Goal: Transaction & Acquisition: Purchase product/service

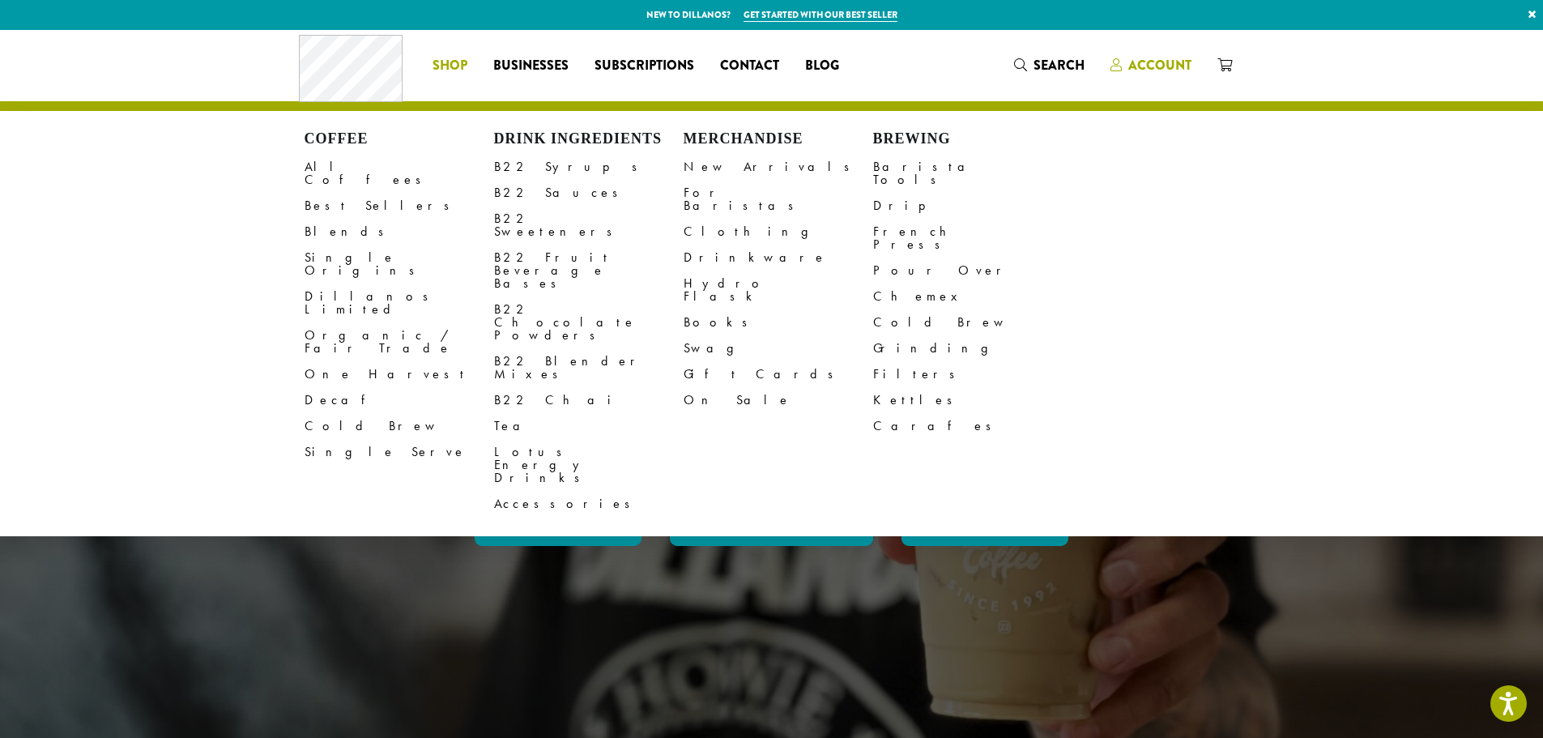
click at [1162, 65] on span "Account" at bounding box center [1159, 65] width 63 height 19
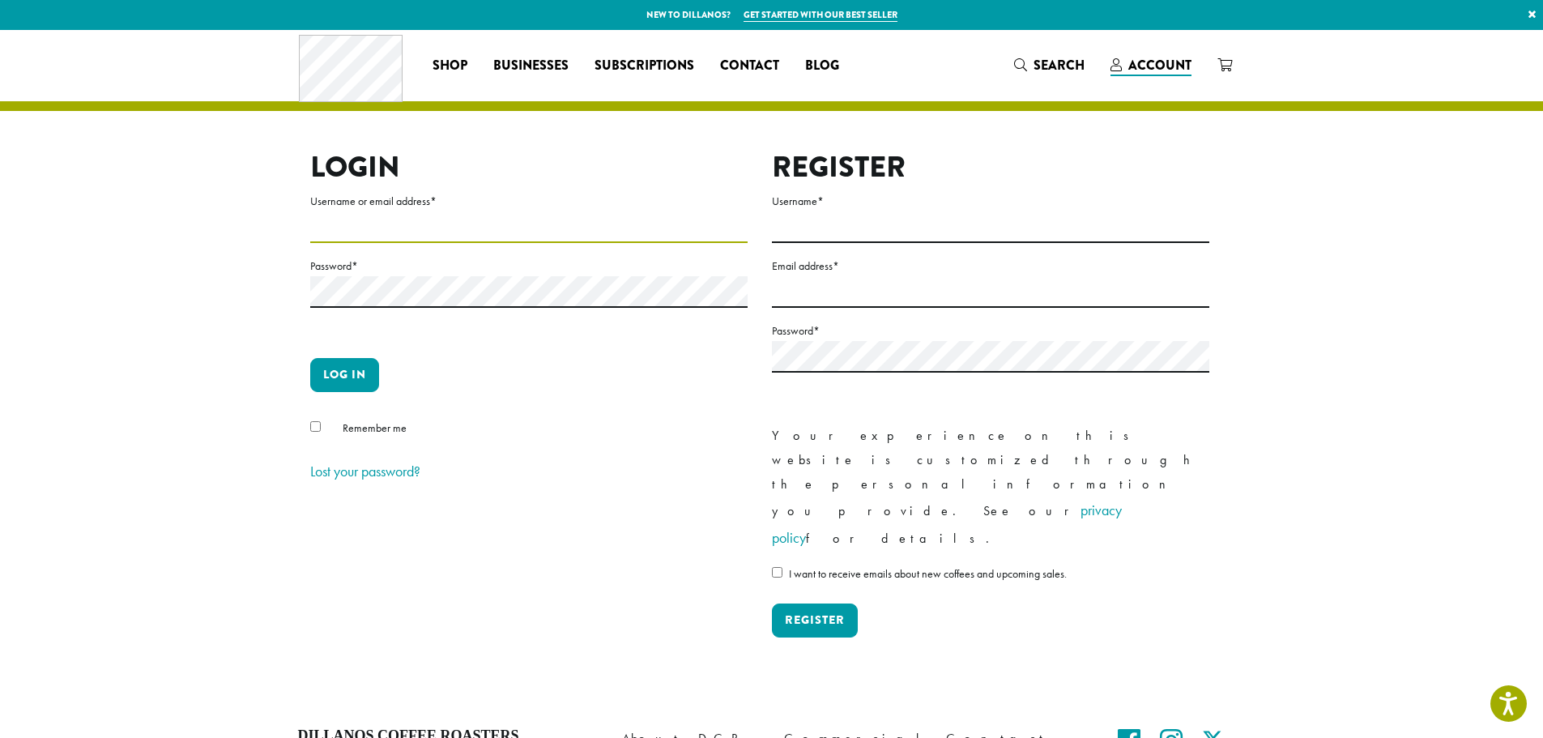
click at [450, 214] on input "Username or email address *" at bounding box center [528, 227] width 437 height 32
type input "**********"
click at [310, 358] on button "Log in" at bounding box center [344, 375] width 69 height 34
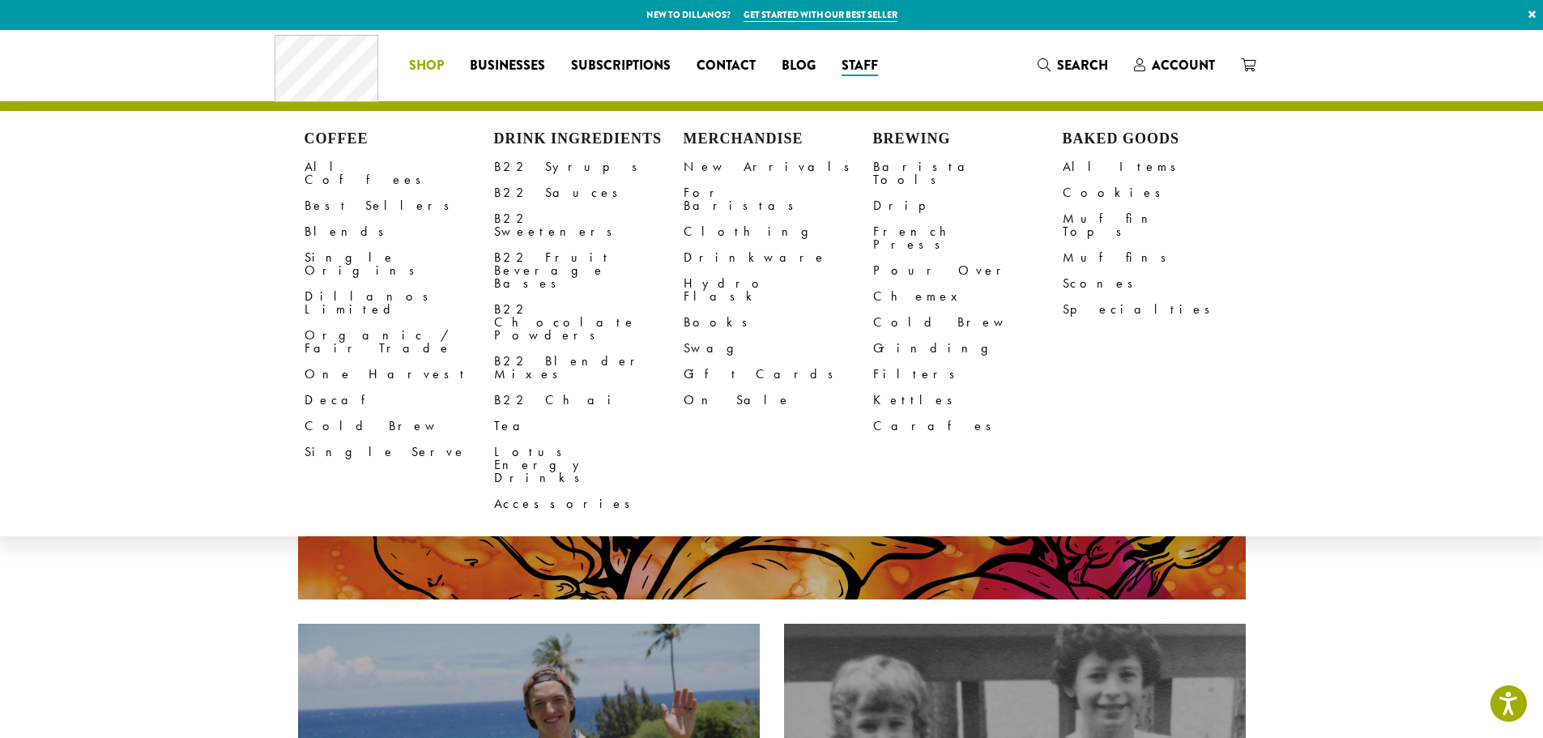
click at [428, 71] on li "Coffee All Coffees Best Sellers Blends Single Origins Dillanos Limited Organic …" at bounding box center [426, 66] width 61 height 26
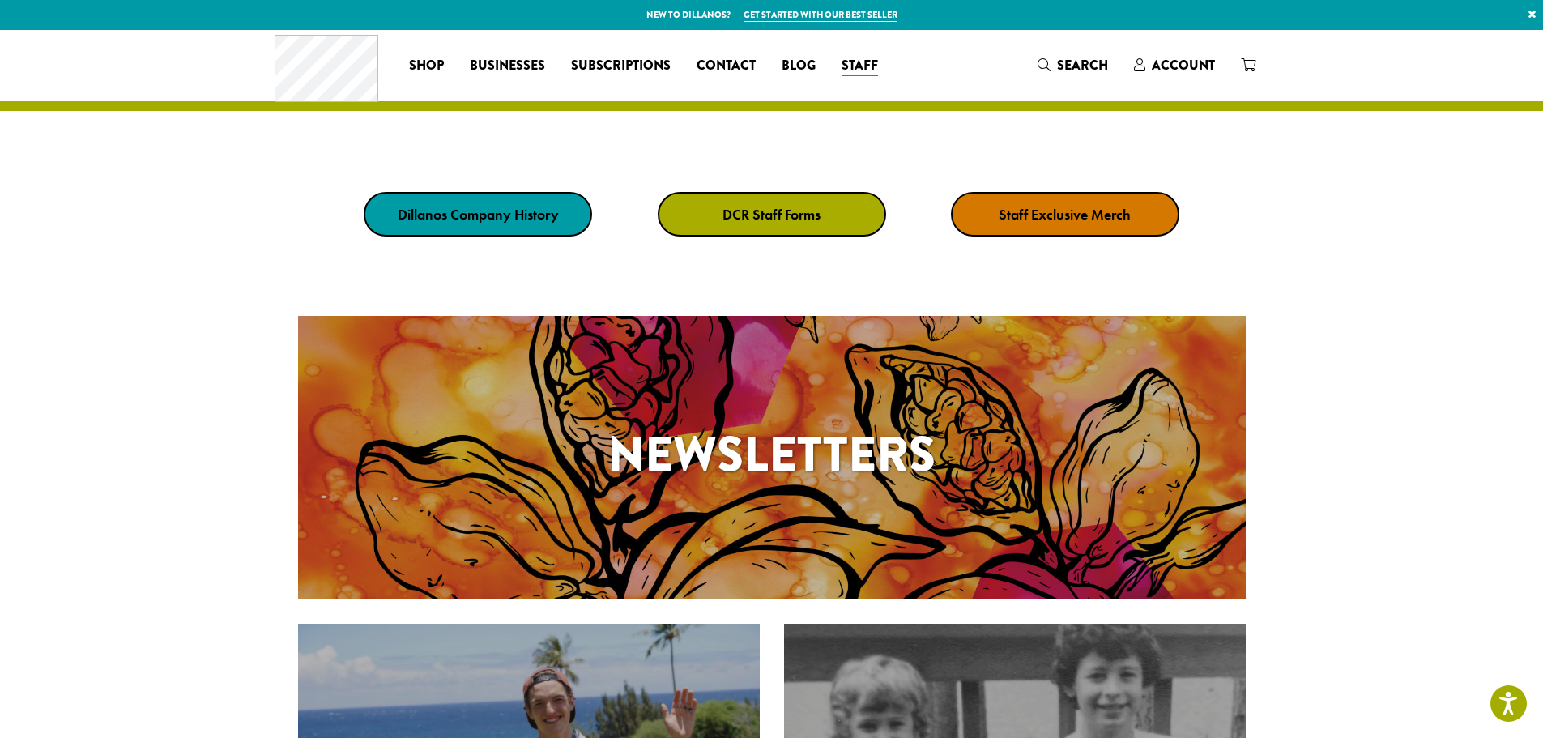
click at [292, 238] on div "Dillanos Company History DCR Staff Forms Staff Exclusive Merch" at bounding box center [771, 214] width 1543 height 126
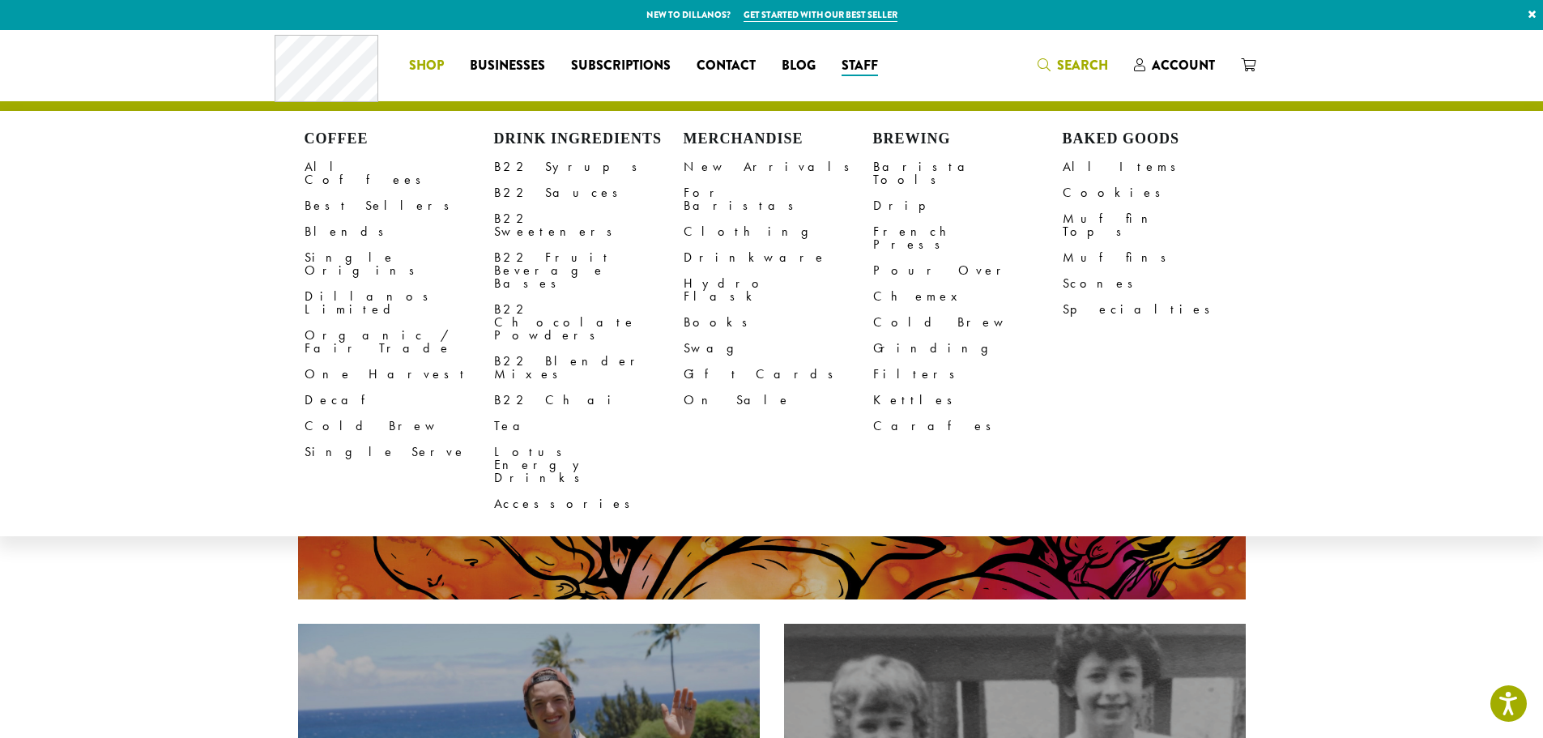
click at [1064, 67] on span "Search" at bounding box center [1082, 65] width 51 height 19
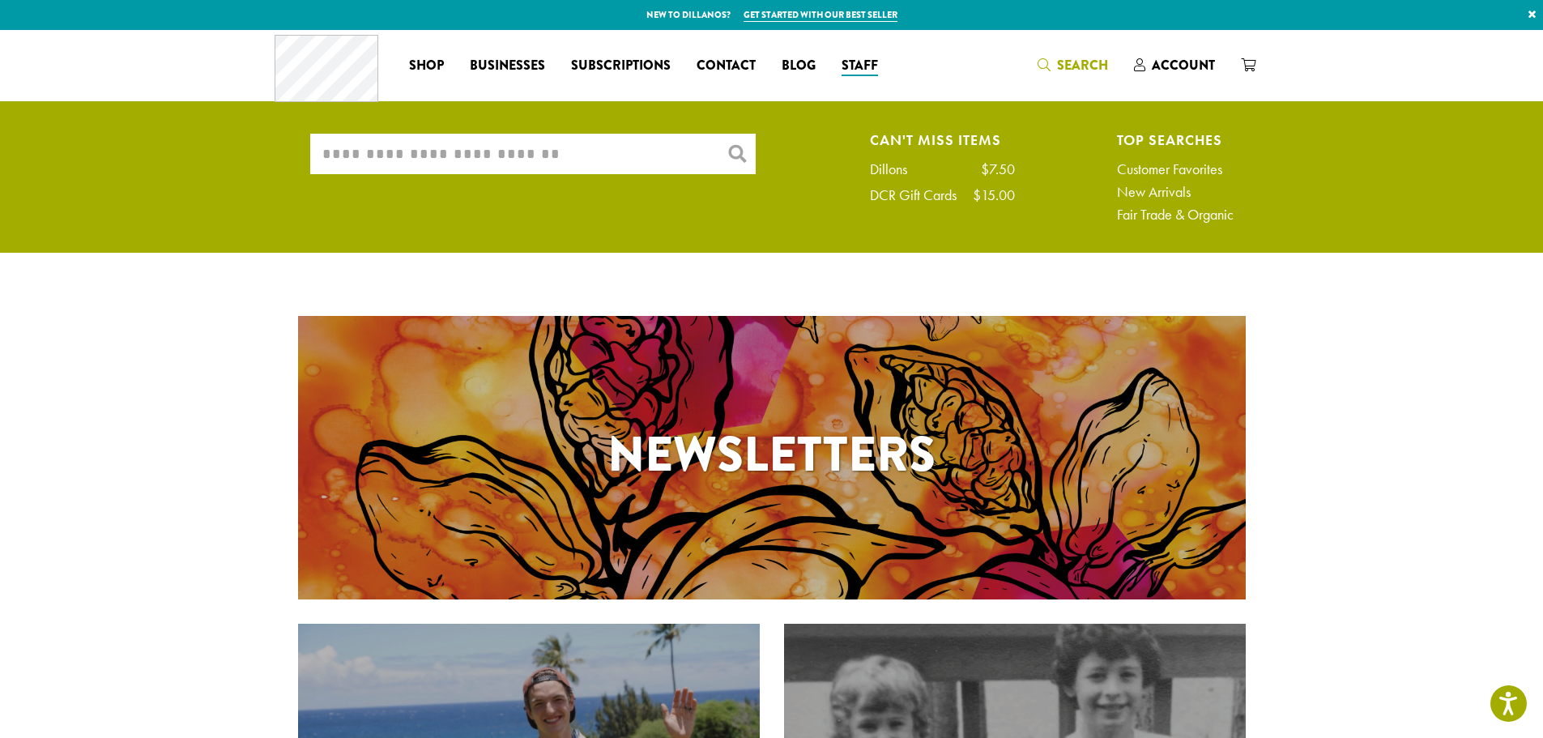
click at [595, 145] on input "What are you searching for?" at bounding box center [532, 154] width 445 height 40
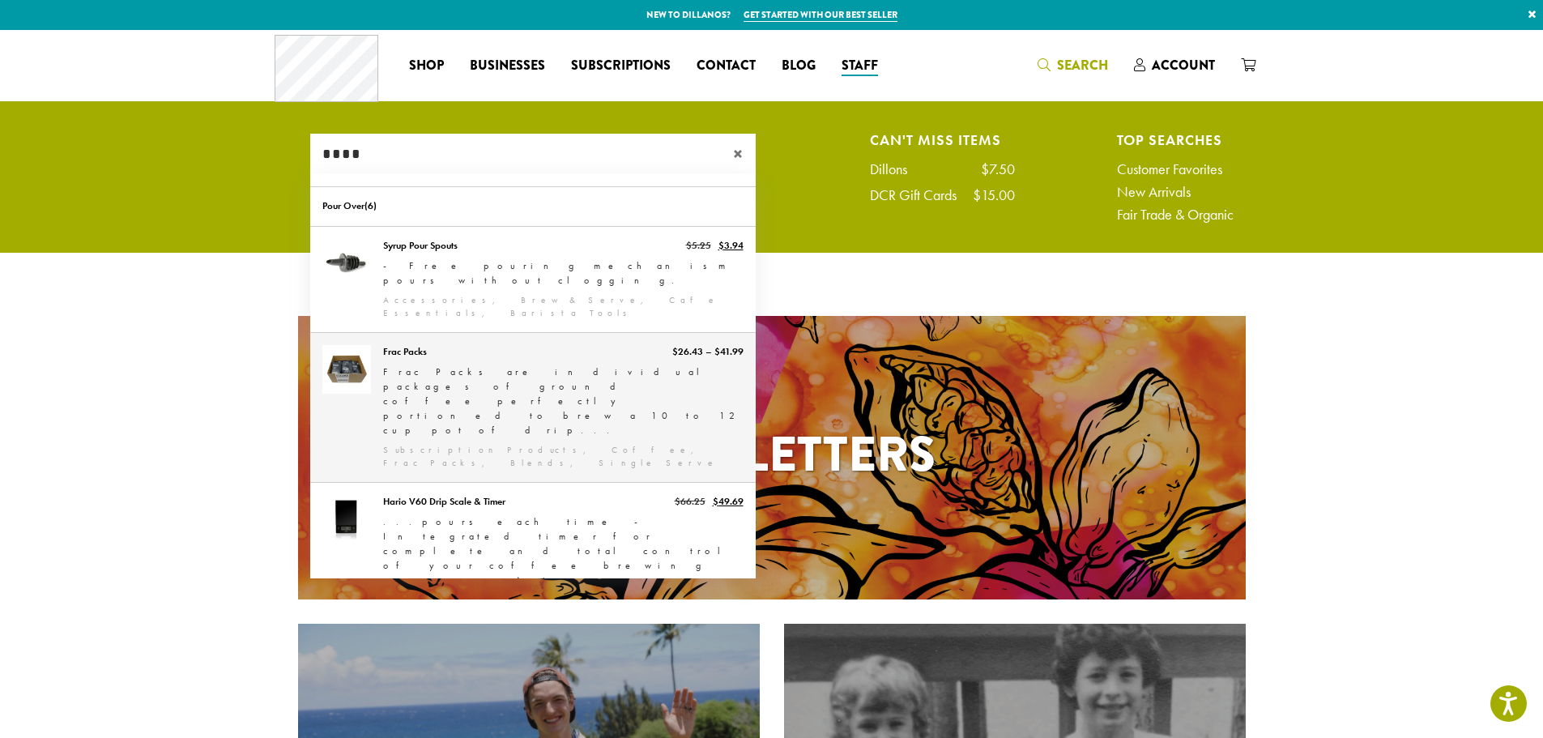
type input "****"
click at [462, 347] on link "Frac Packs" at bounding box center [532, 407] width 445 height 149
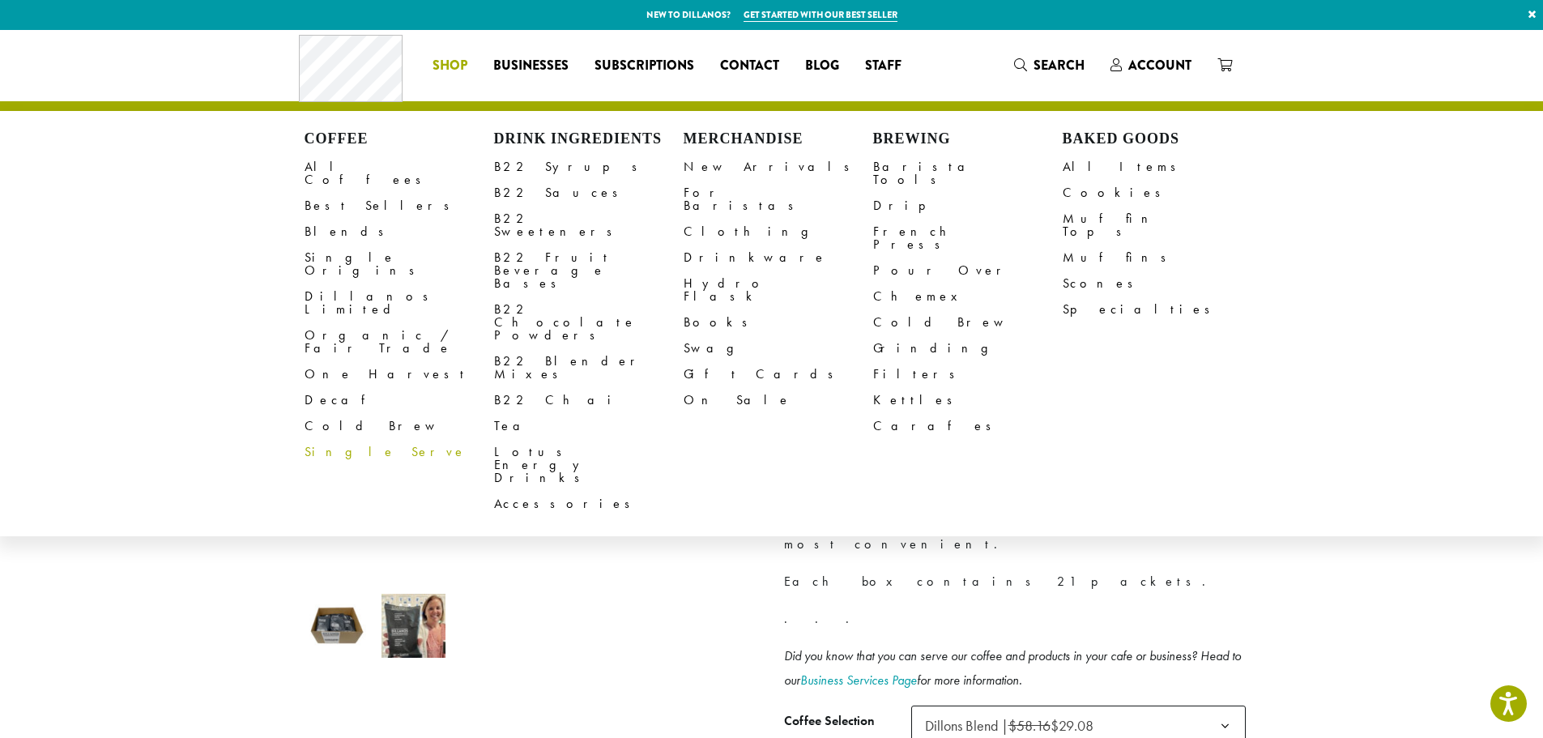
click at [348, 439] on link "Single Serve" at bounding box center [400, 452] width 190 height 26
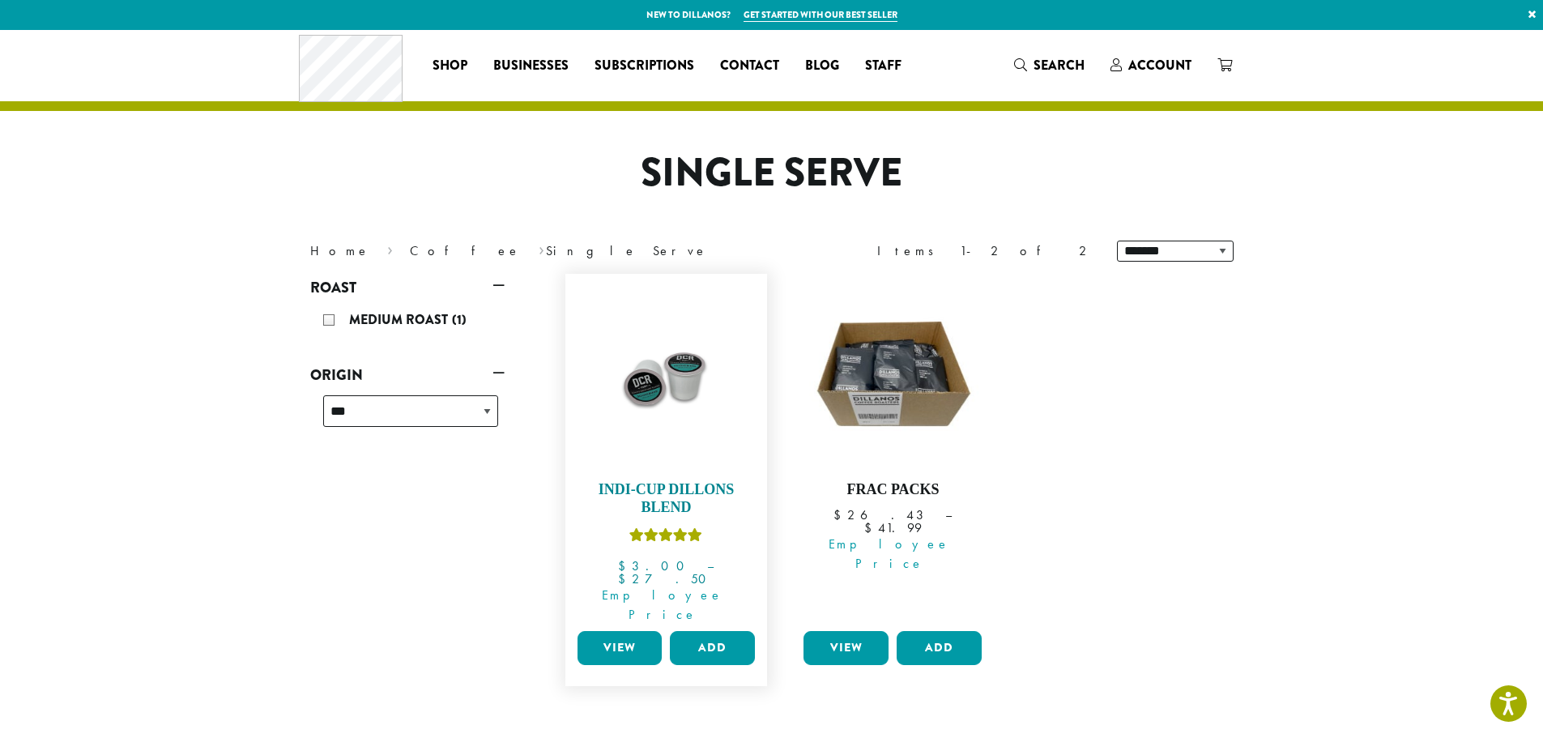
click at [676, 502] on h4 "Indi-Cup Dillons Blend" at bounding box center [666, 498] width 186 height 35
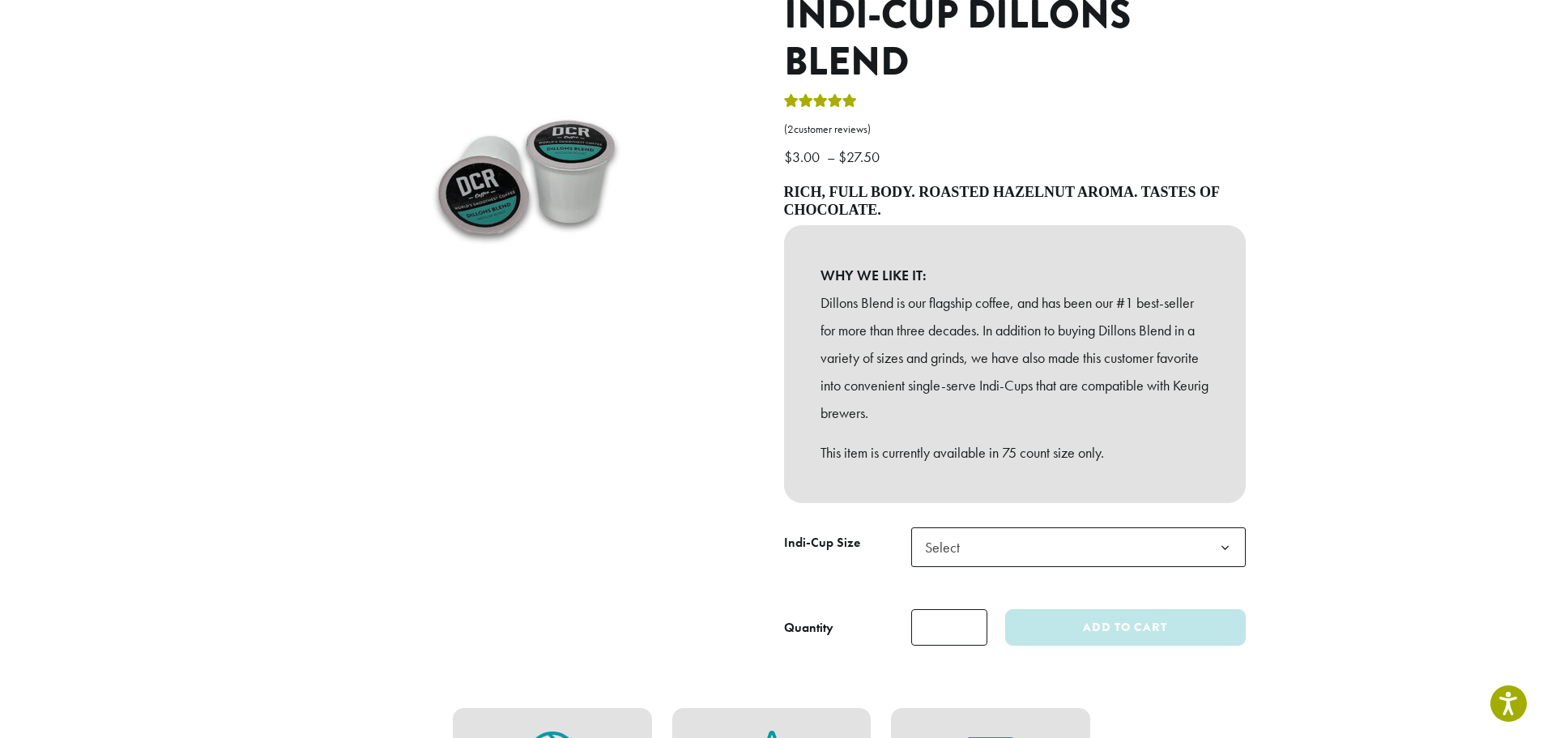
scroll to position [243, 0]
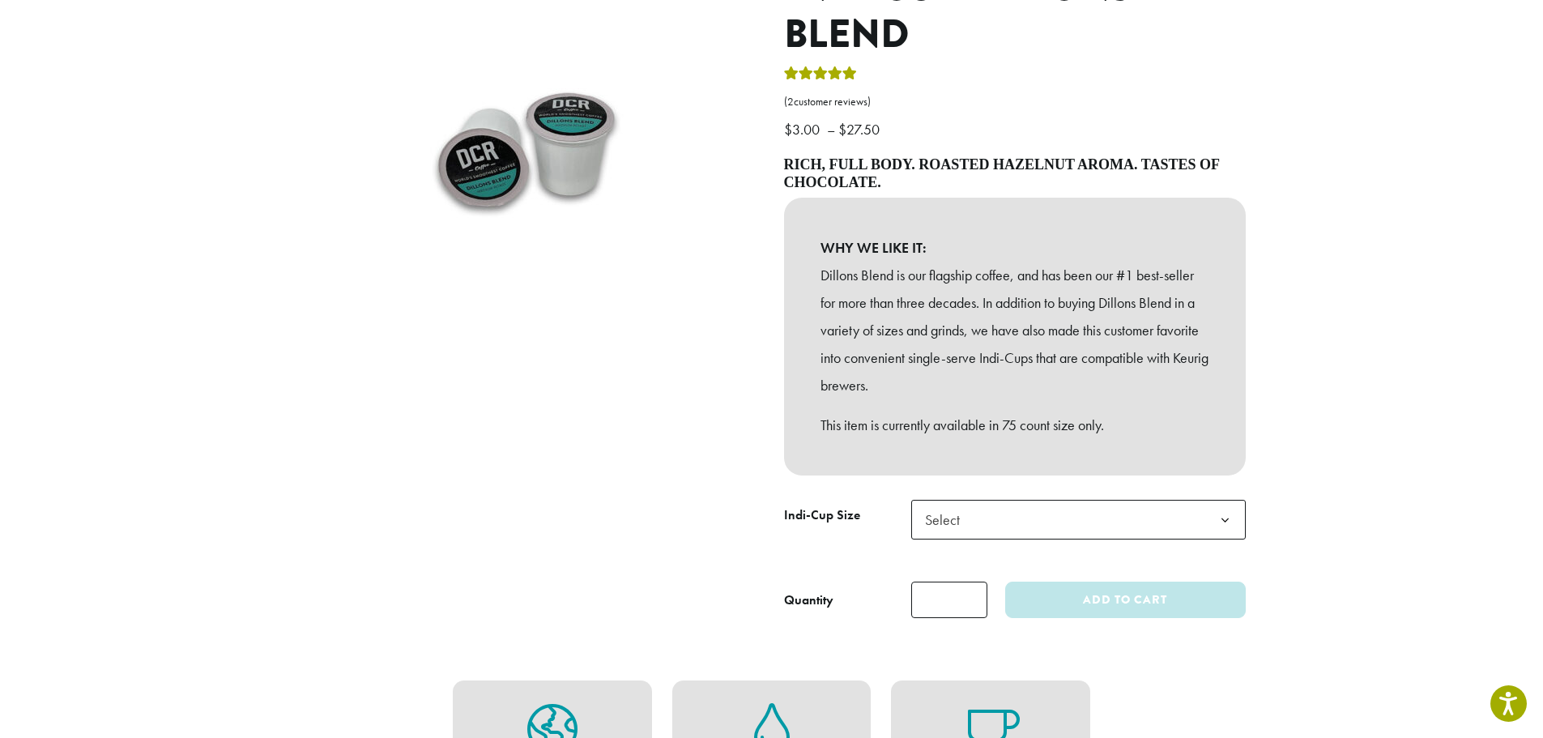
click at [1157, 532] on span "Select" at bounding box center [1078, 520] width 335 height 40
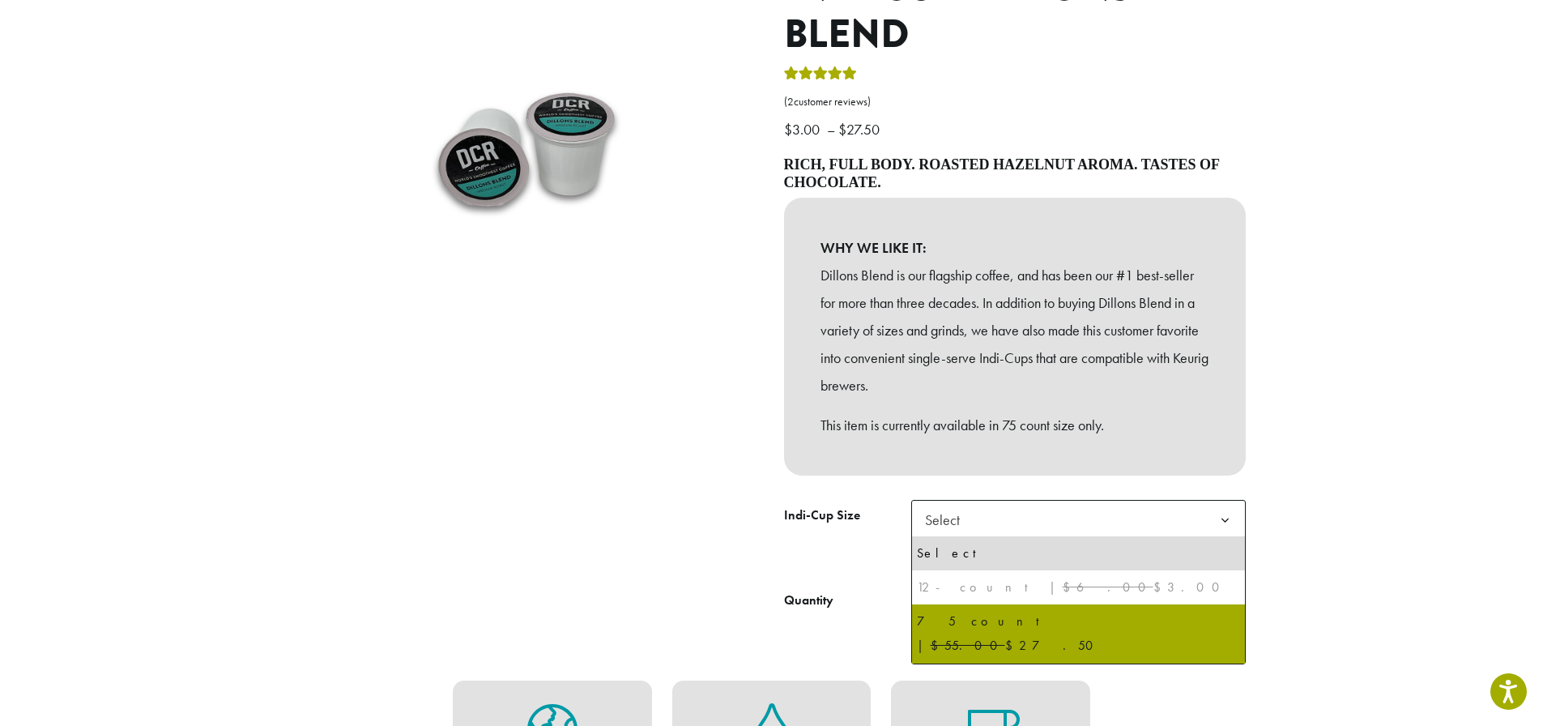
select select "********"
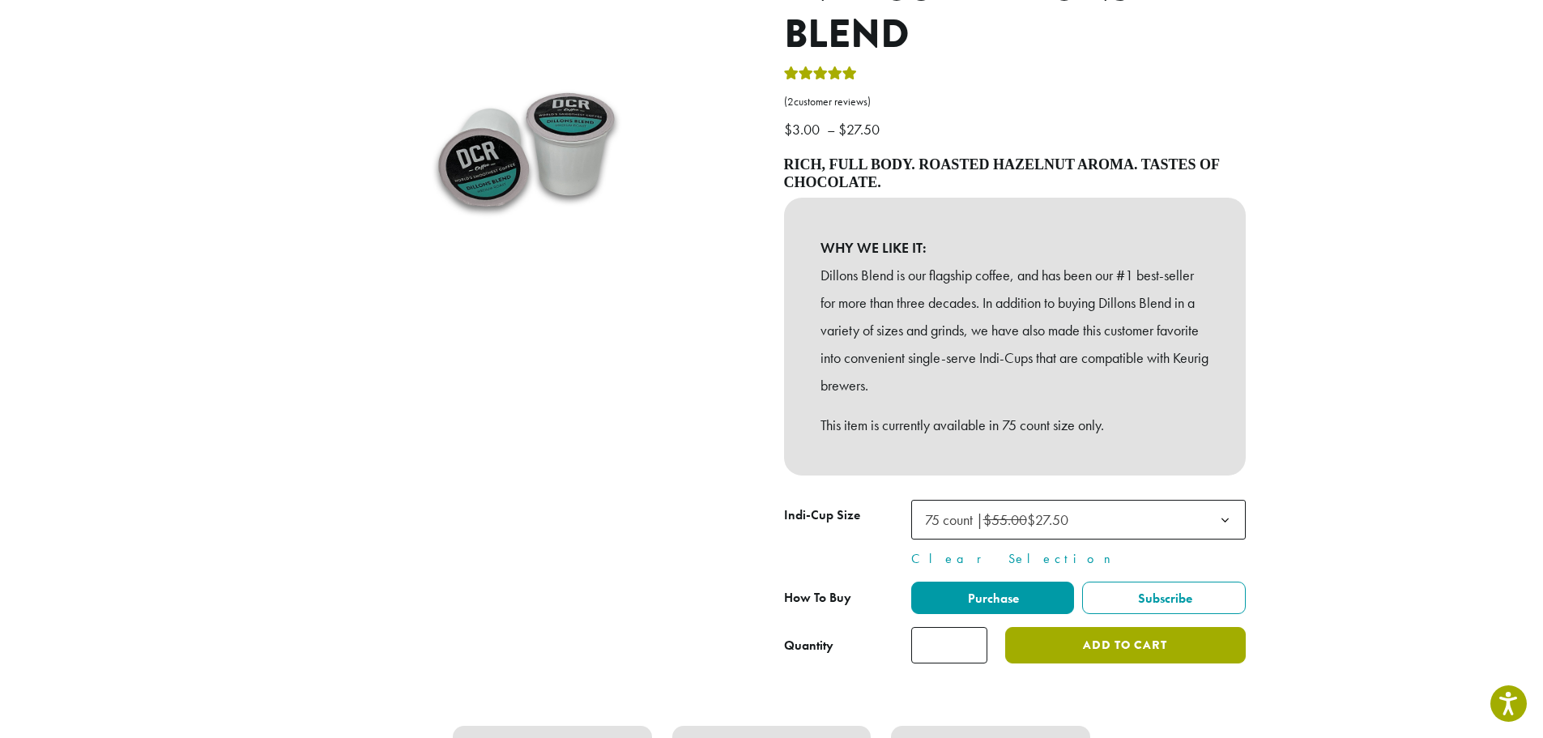
click at [1038, 633] on button "Add to cart" at bounding box center [1125, 645] width 240 height 36
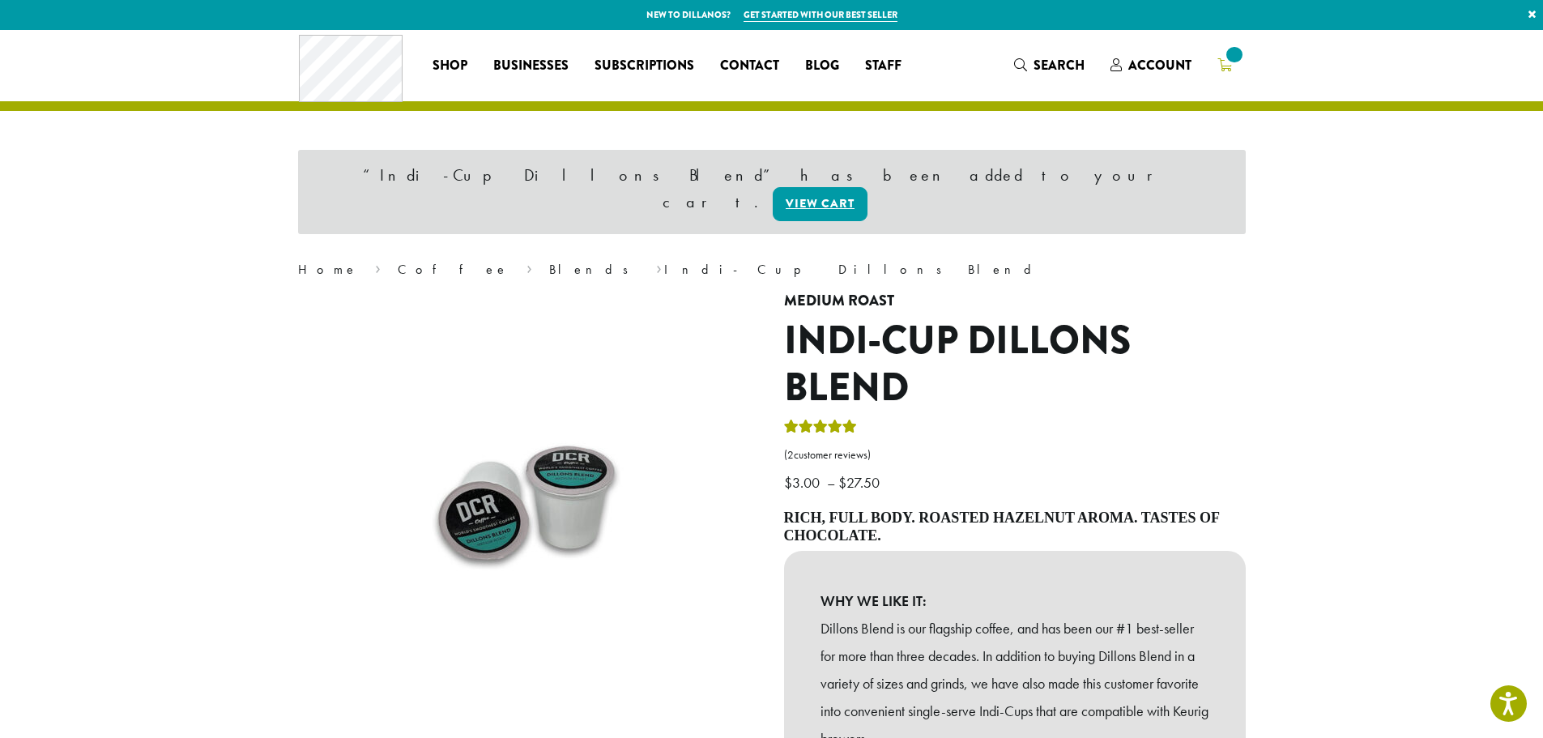
click at [1230, 65] on span at bounding box center [1234, 55] width 22 height 22
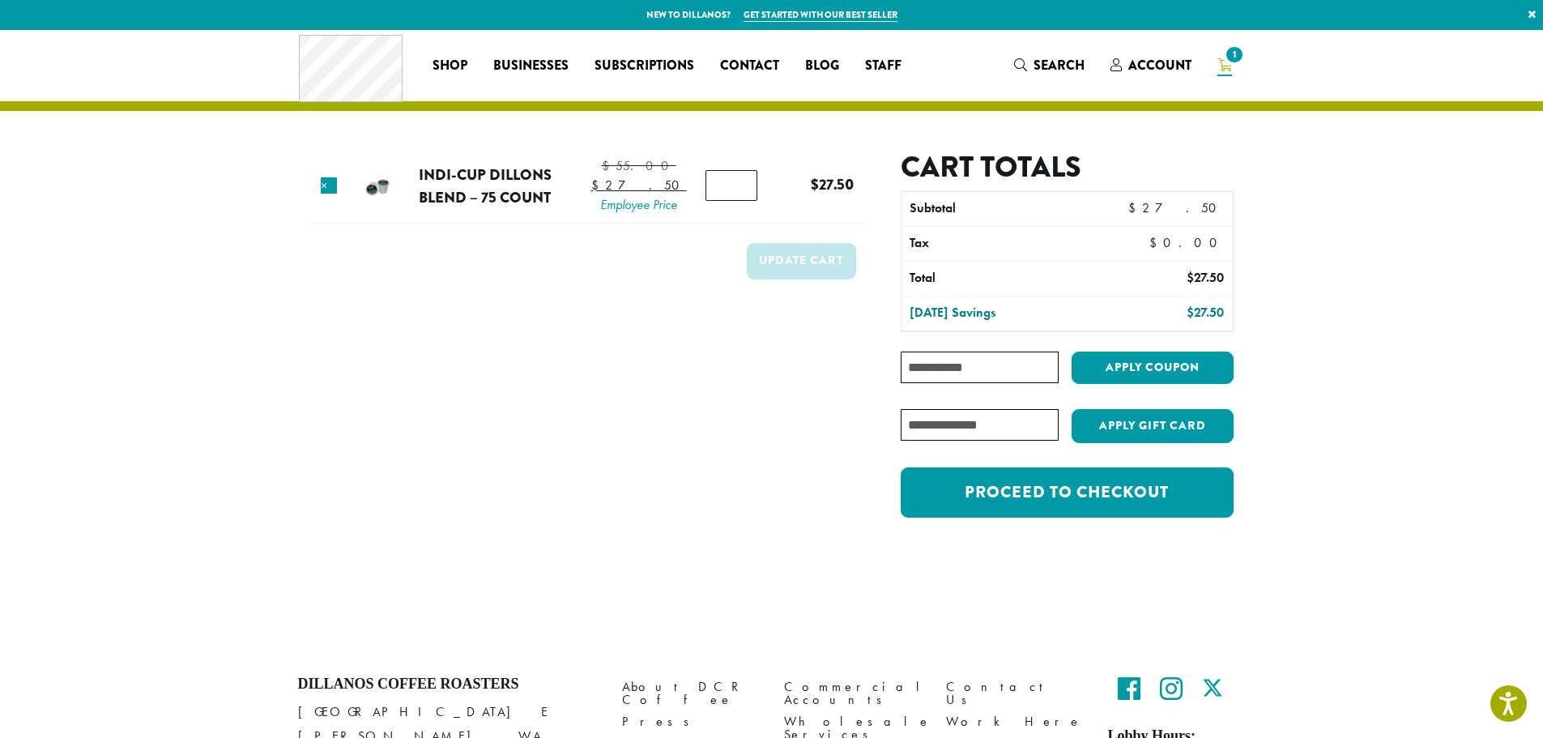
click at [1011, 376] on input "Coupon:" at bounding box center [979, 368] width 157 height 32
click at [153, 328] on section "Product Price Quantity Subtotal × Indi-Cup Dillons Blend – 75 count $ 55.00 Ori…" at bounding box center [771, 302] width 1543 height 544
click at [495, 390] on form "Product Price Quantity Subtotal × Indi-Cup Dillons Blend – 75 count $ 55.00 Ori…" at bounding box center [587, 342] width 554 height 385
click at [1011, 375] on input "Coupon:" at bounding box center [979, 368] width 157 height 32
type input "**********"
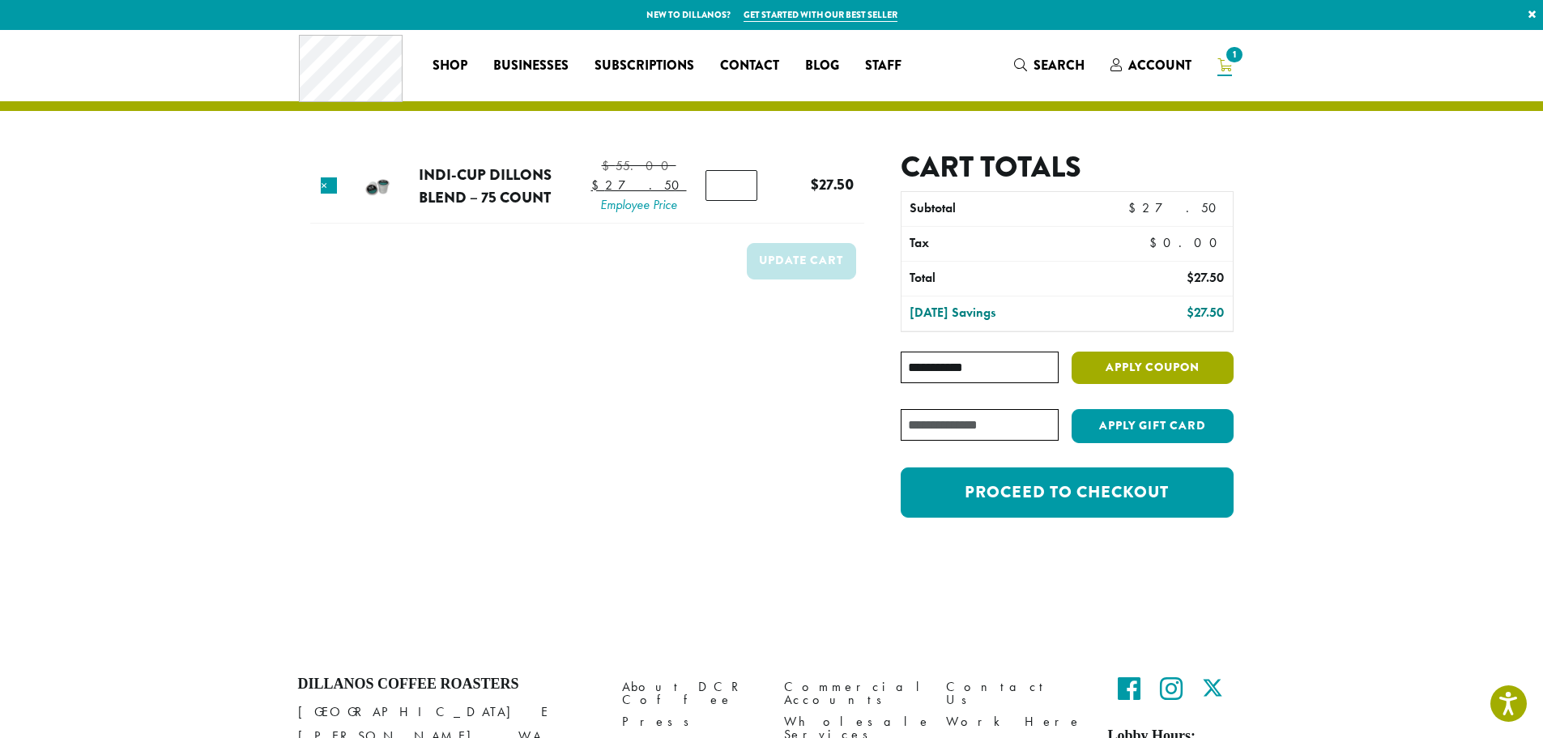
click at [1092, 366] on button "Apply coupon" at bounding box center [1153, 368] width 162 height 33
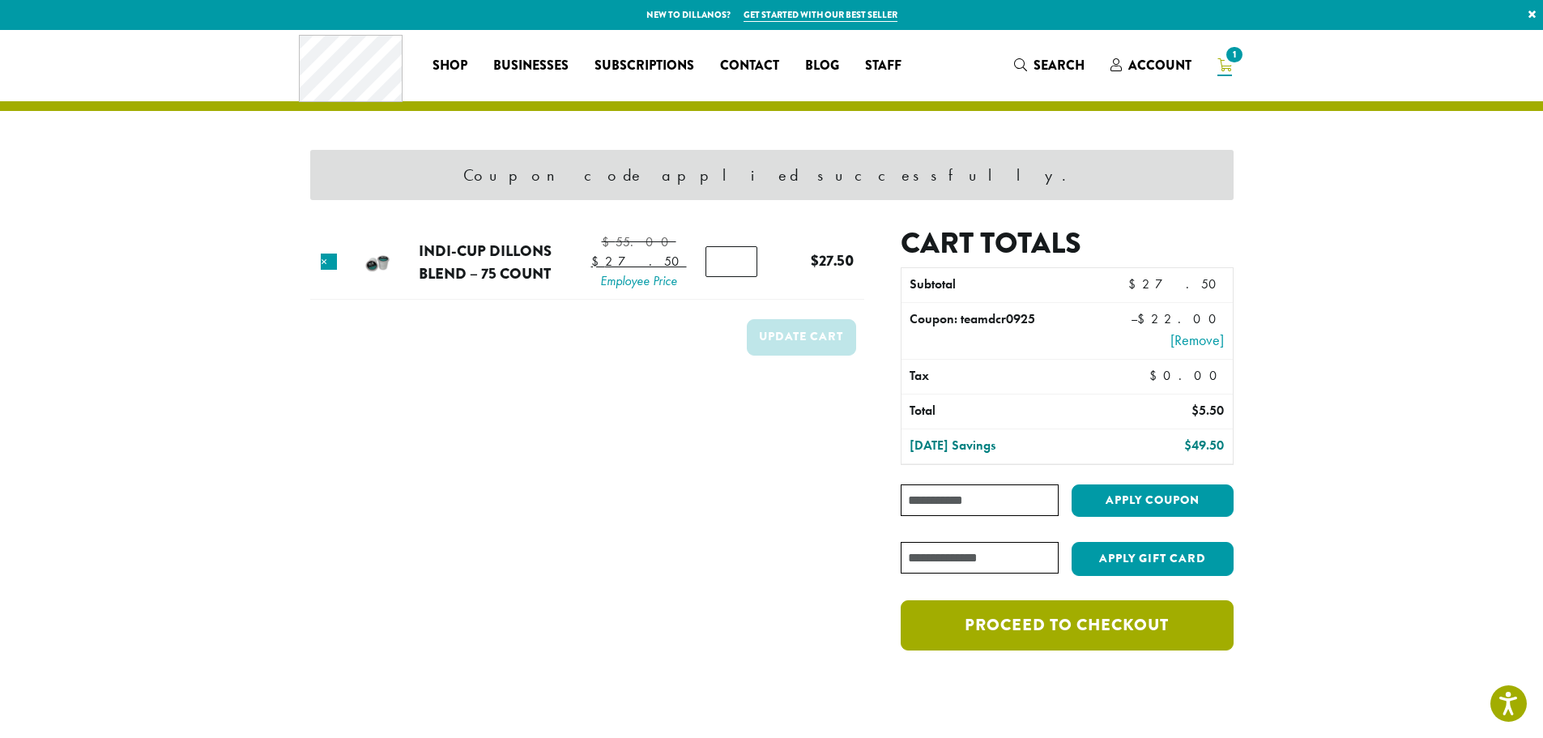
click at [1024, 626] on link "Proceed to checkout" at bounding box center [1067, 625] width 332 height 50
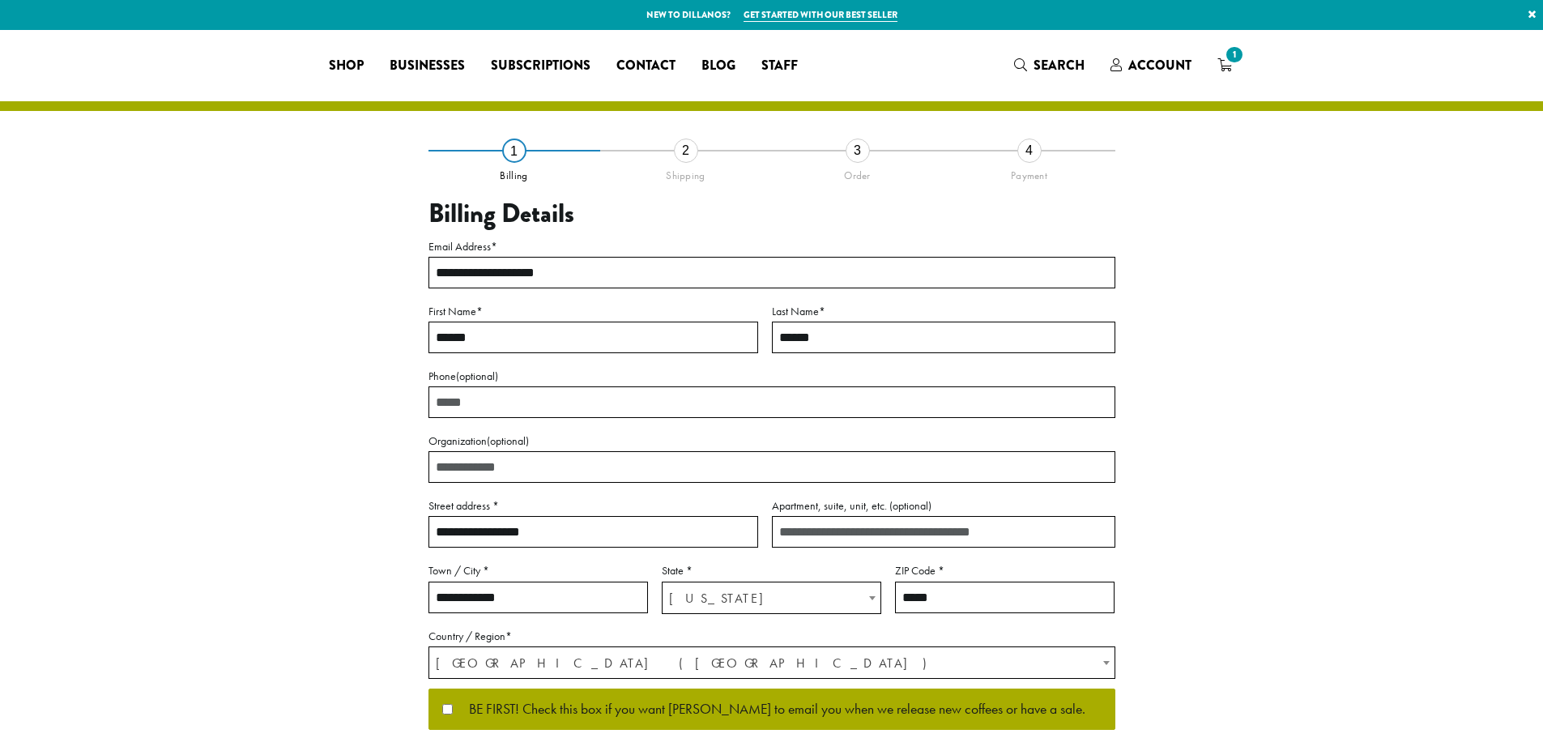
select select "**"
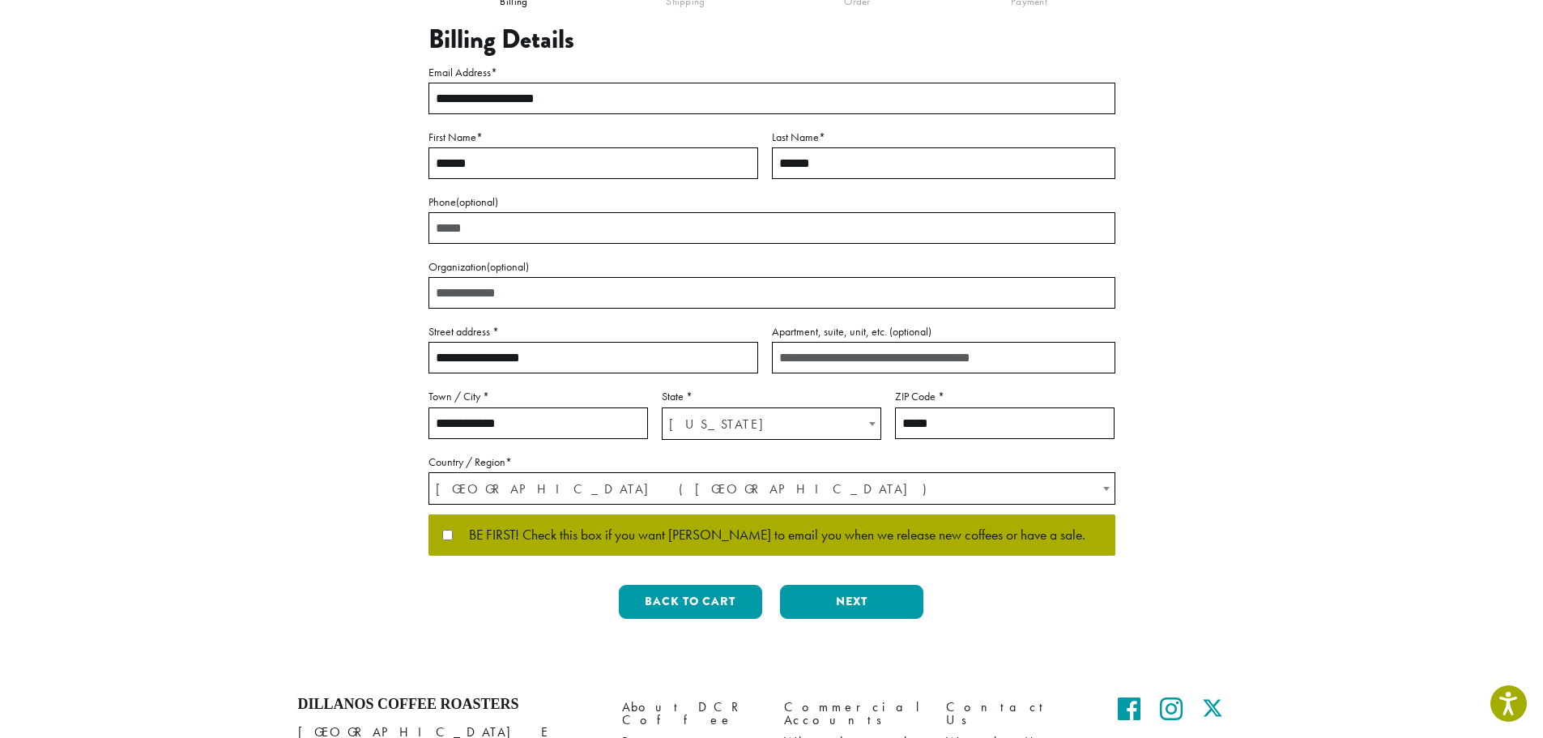
scroll to position [314, 0]
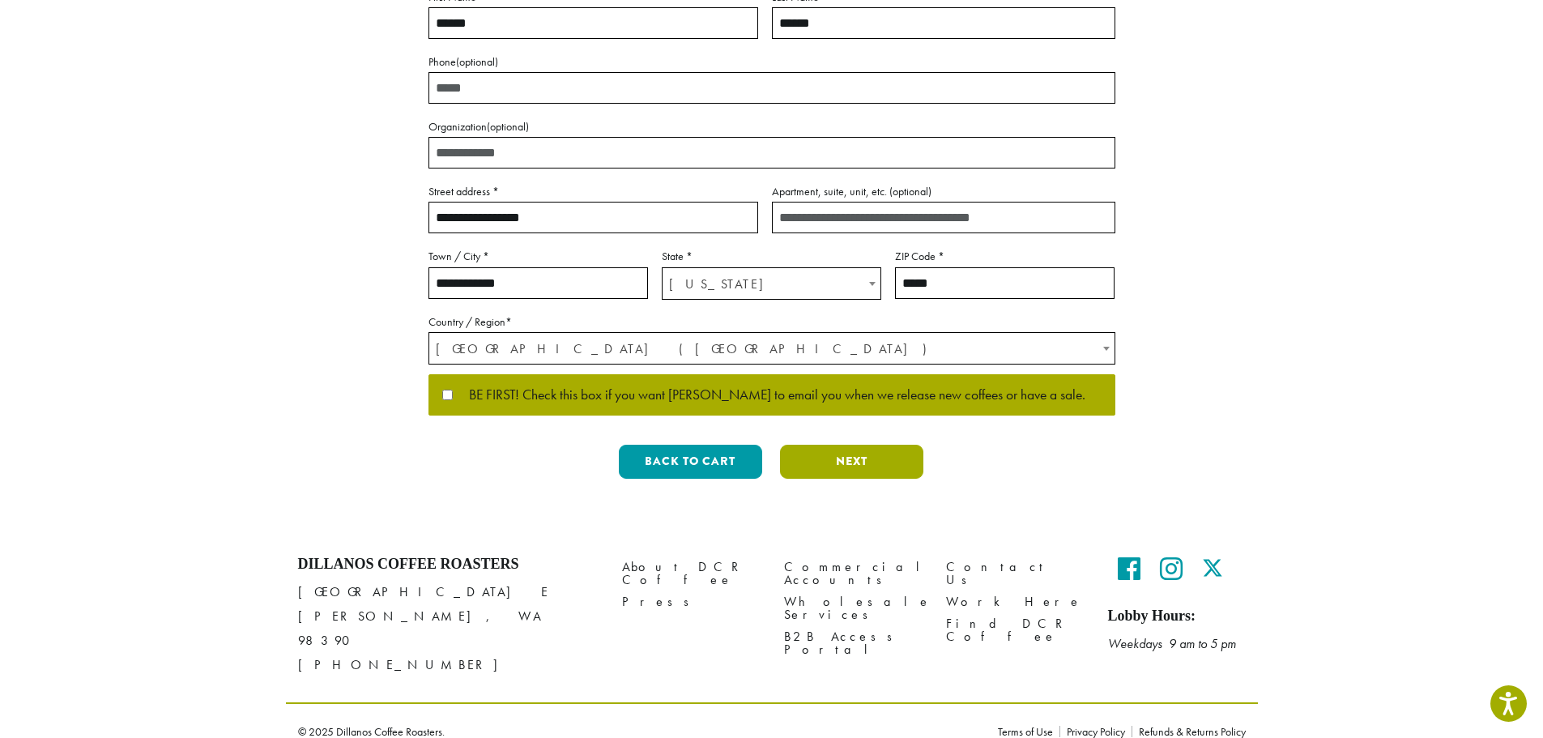
click at [840, 454] on button "Next" at bounding box center [851, 462] width 143 height 34
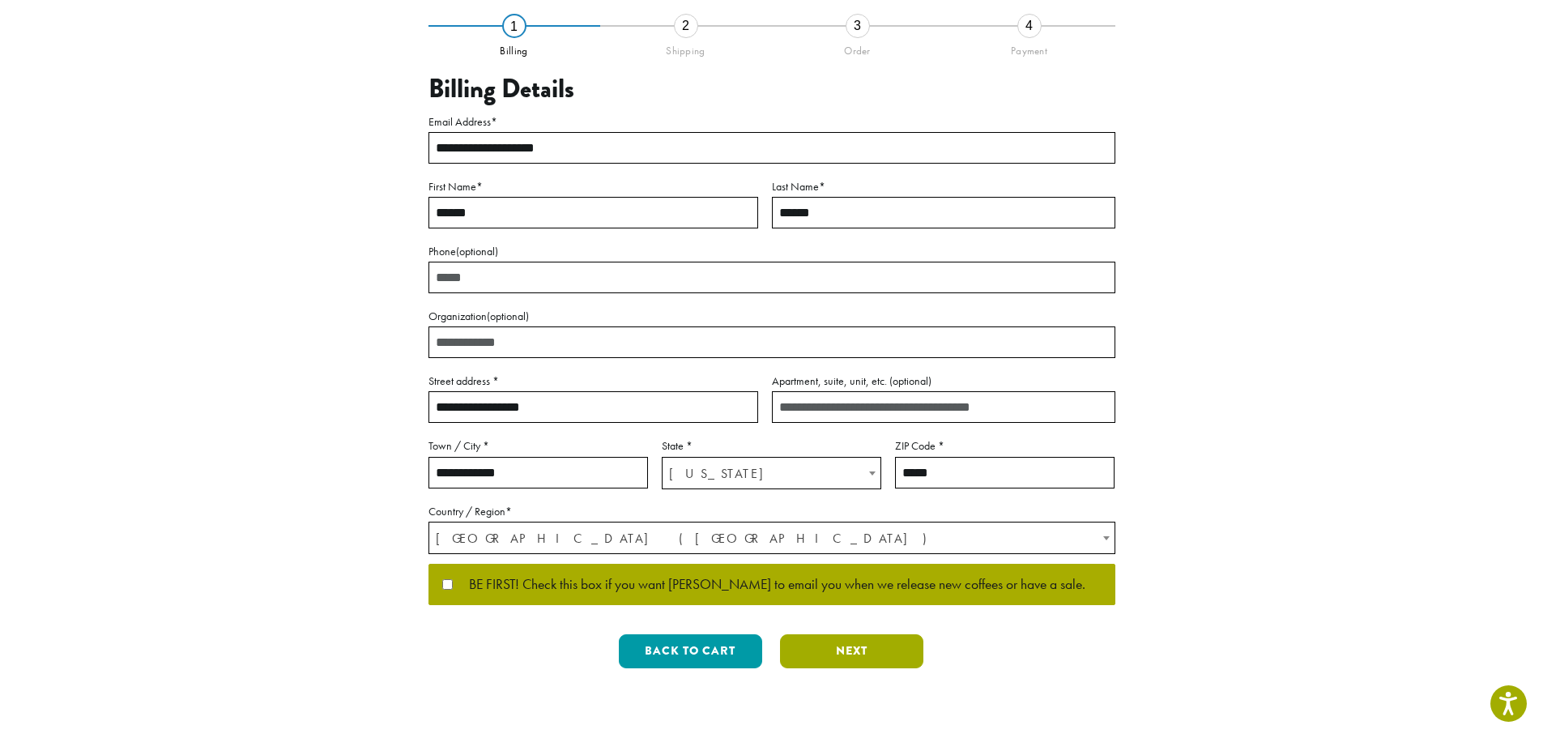
scroll to position [0, 0]
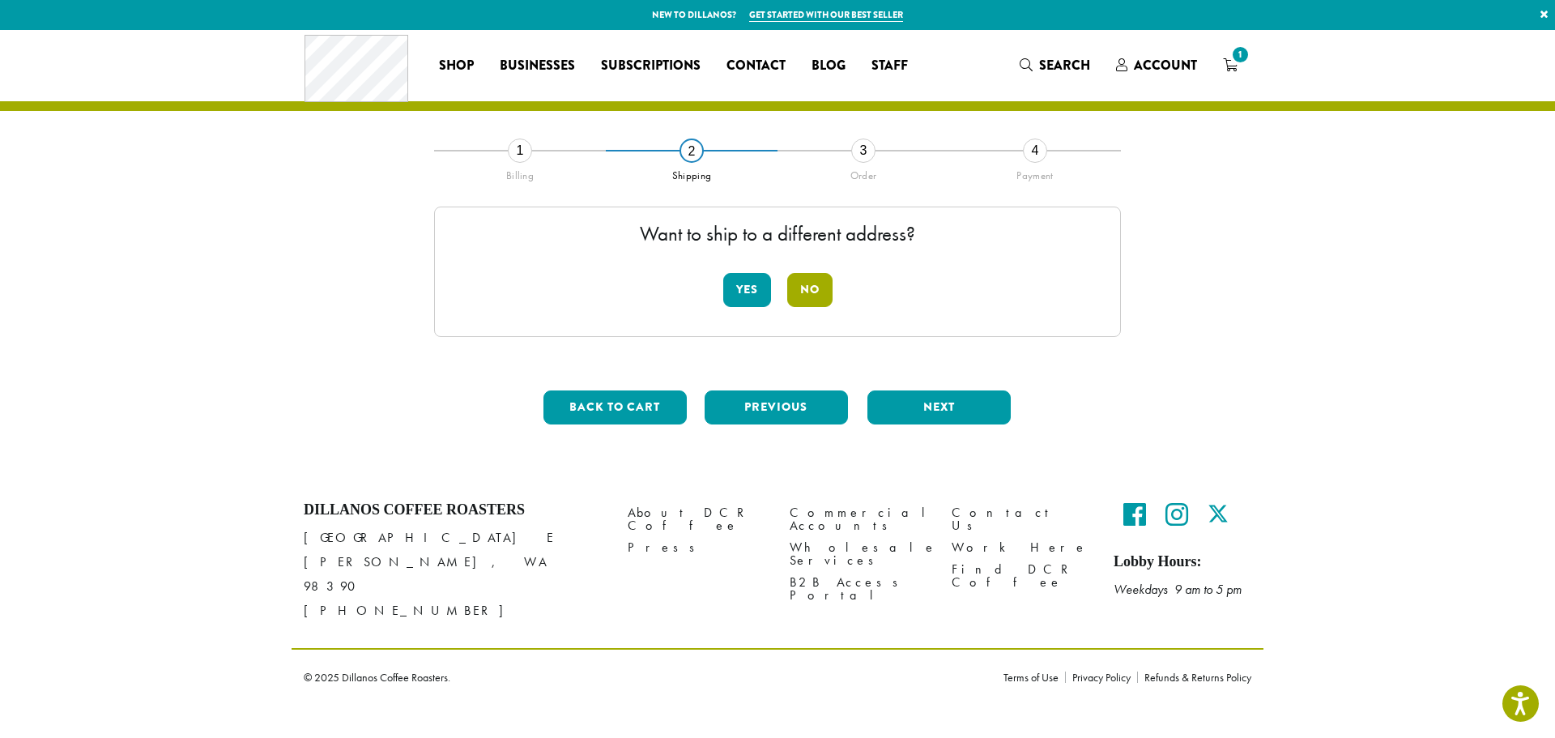
click at [799, 288] on button "No" at bounding box center [809, 290] width 45 height 34
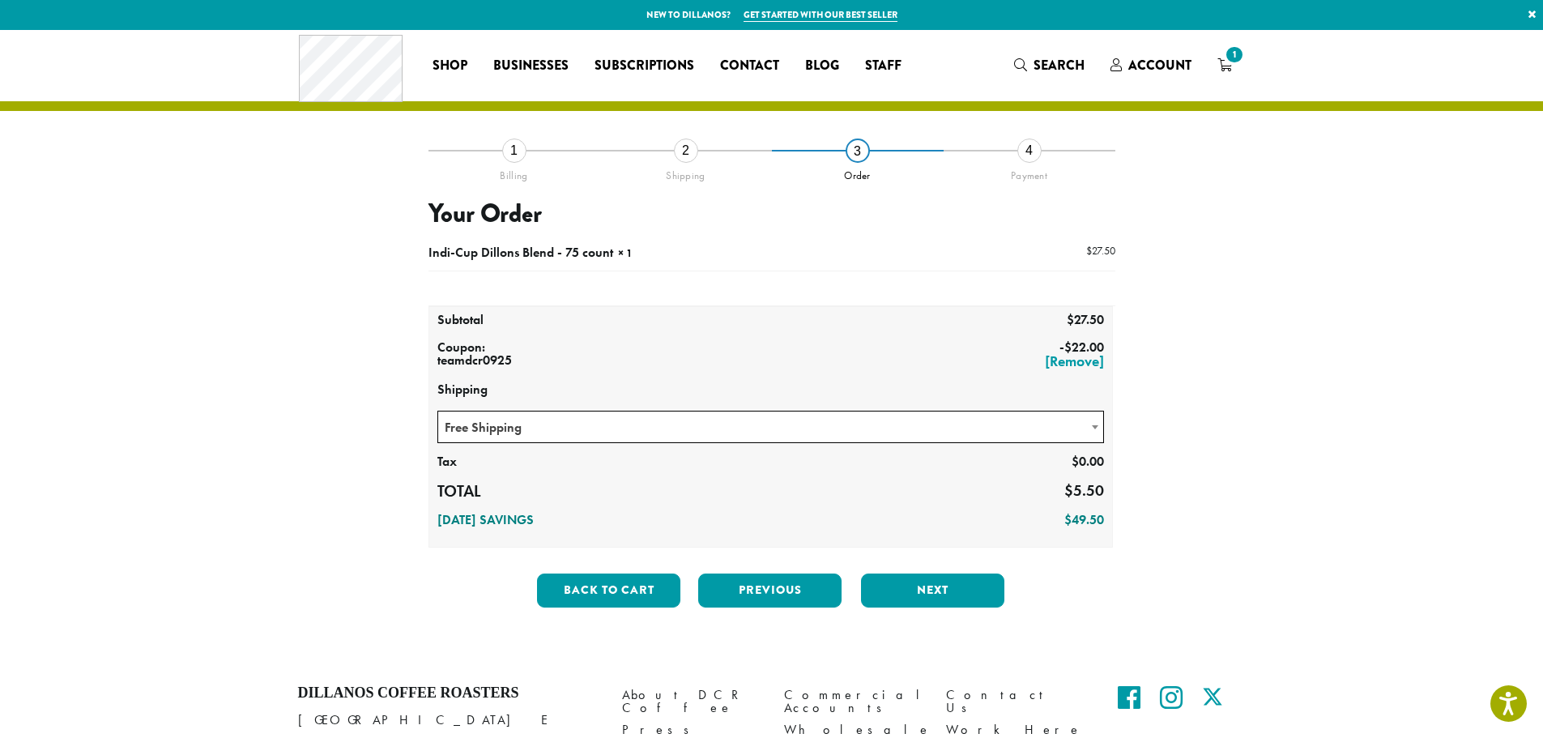
click at [518, 433] on span "Free Shipping" at bounding box center [771, 427] width 666 height 32
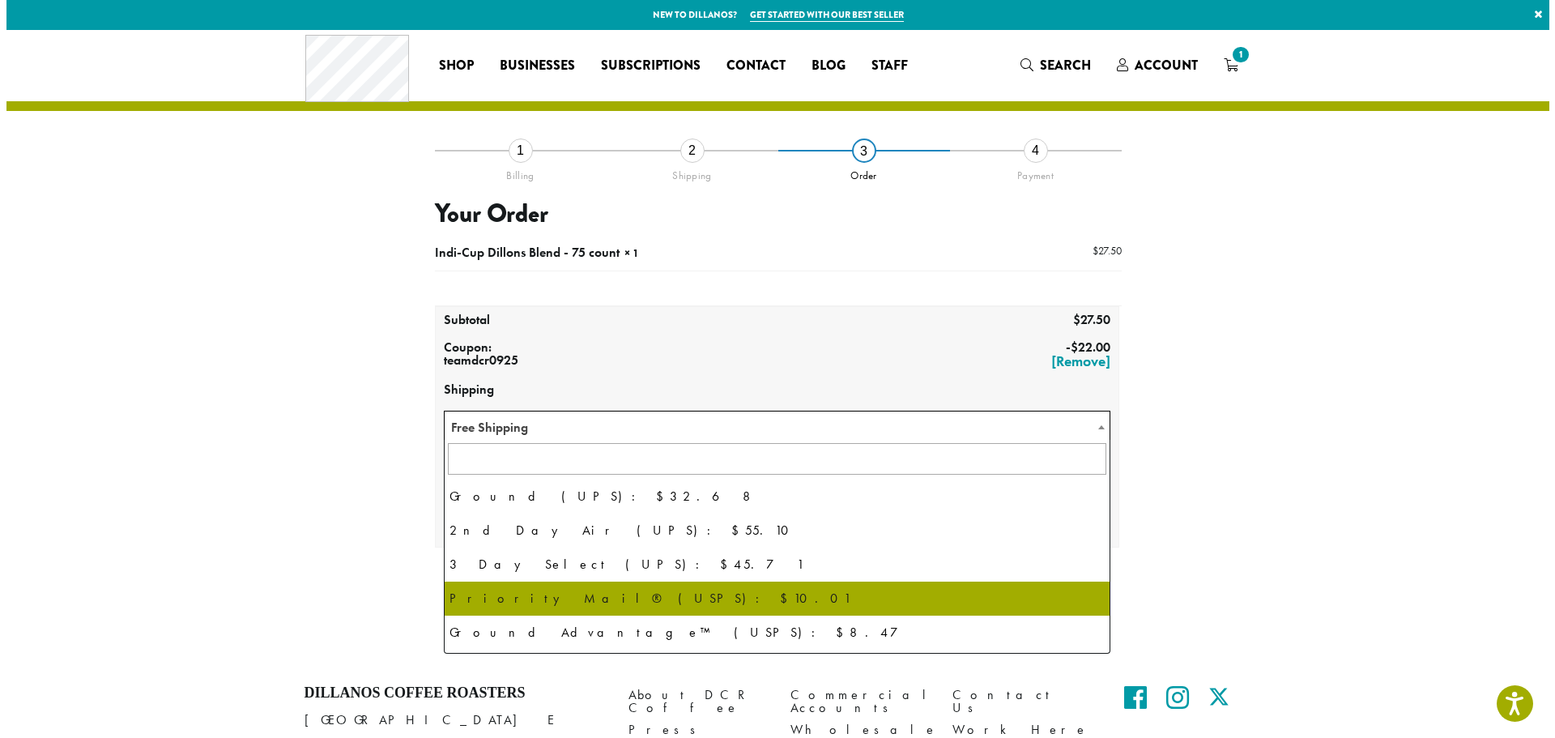
scroll to position [110, 0]
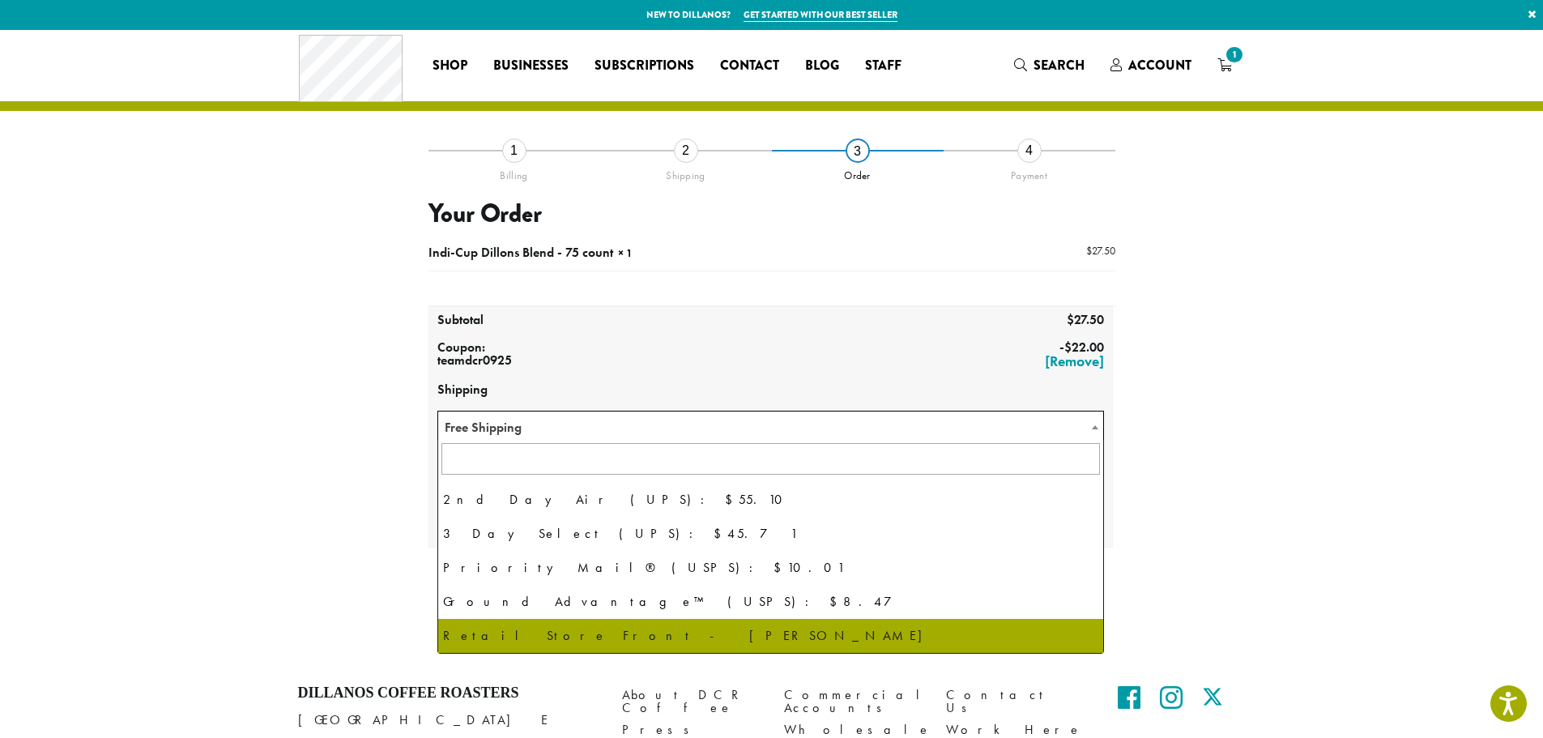
select select "**********"
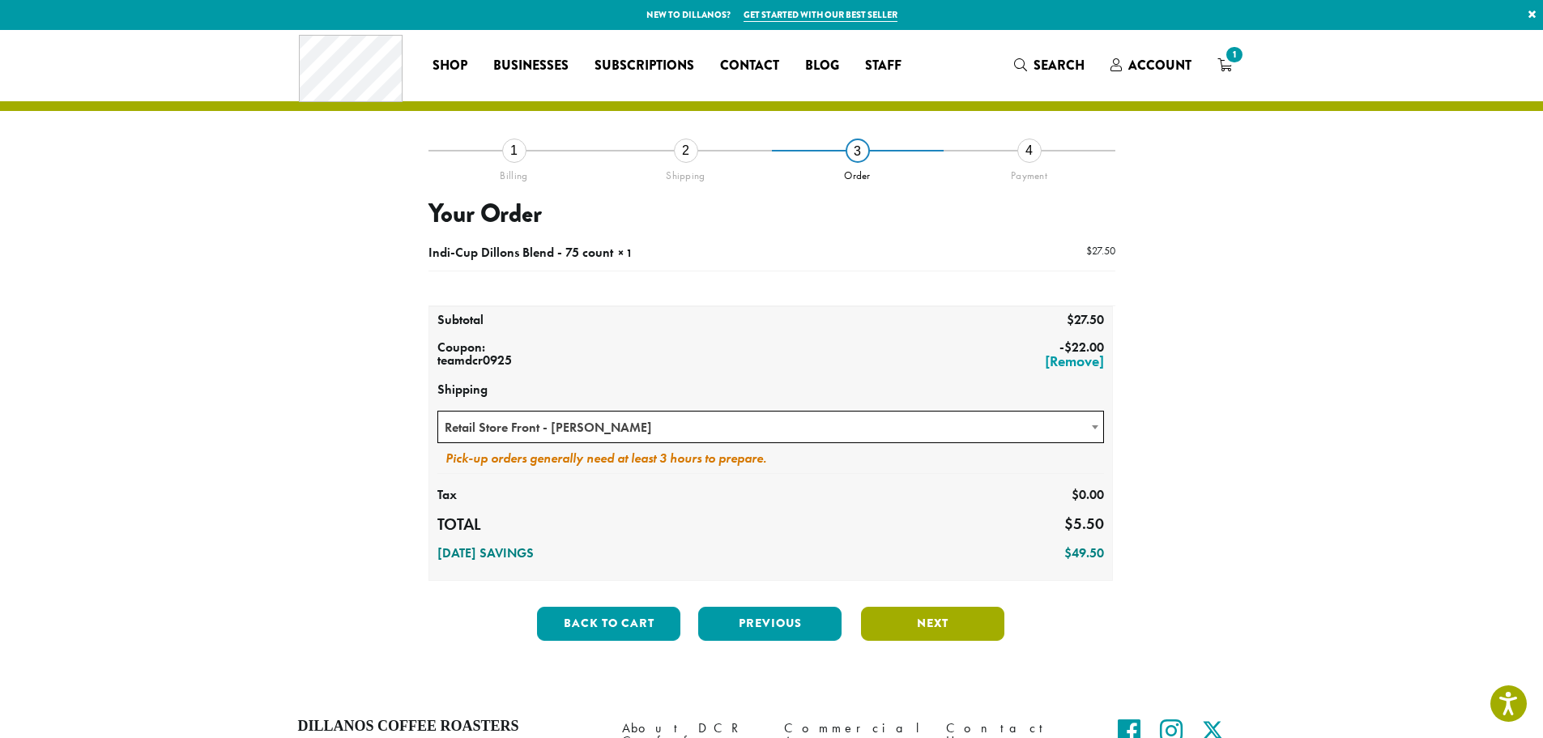
click at [912, 625] on button "Next" at bounding box center [932, 624] width 143 height 34
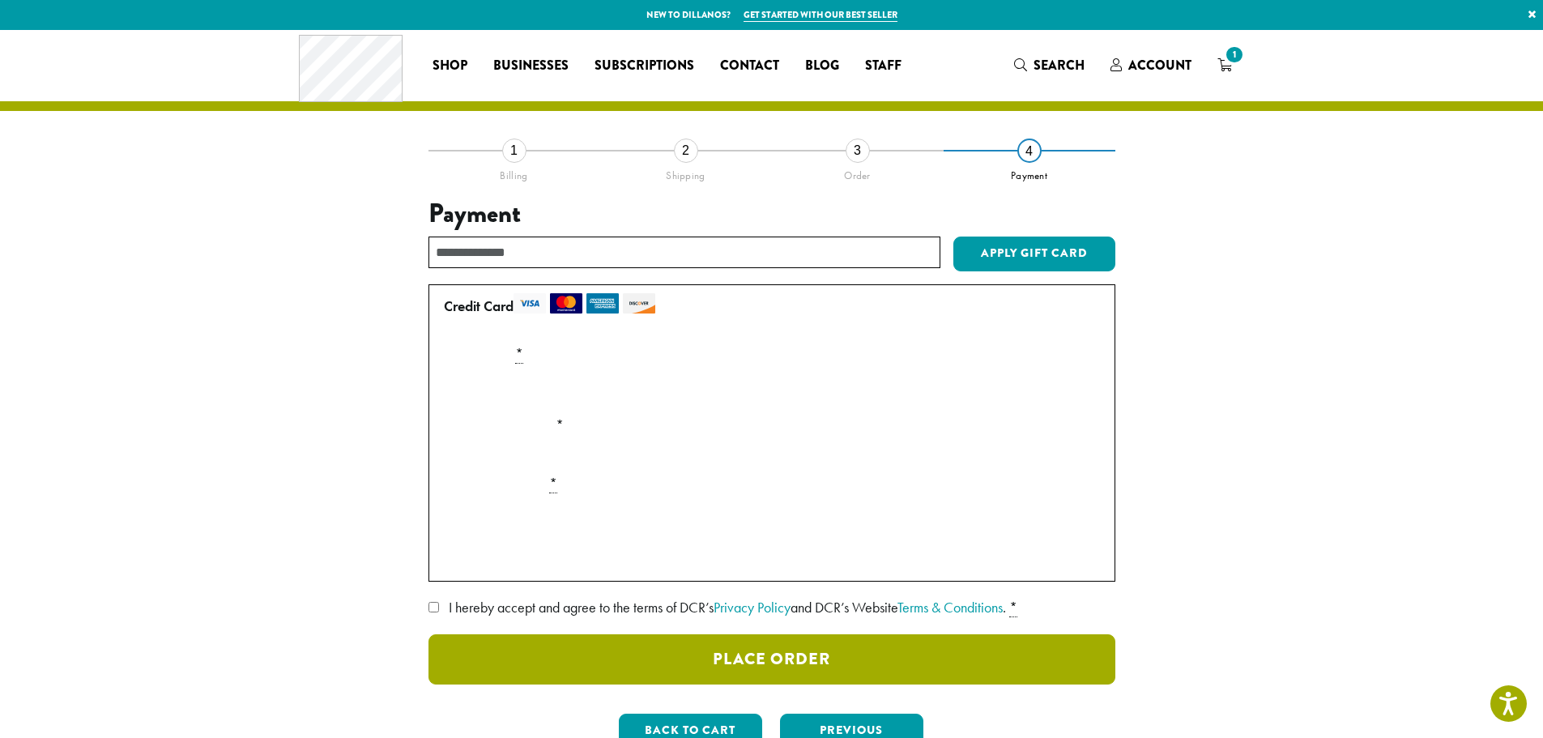
click at [590, 665] on button "Place Order" at bounding box center [771, 659] width 687 height 50
